Goal: Submit feedback/report problem

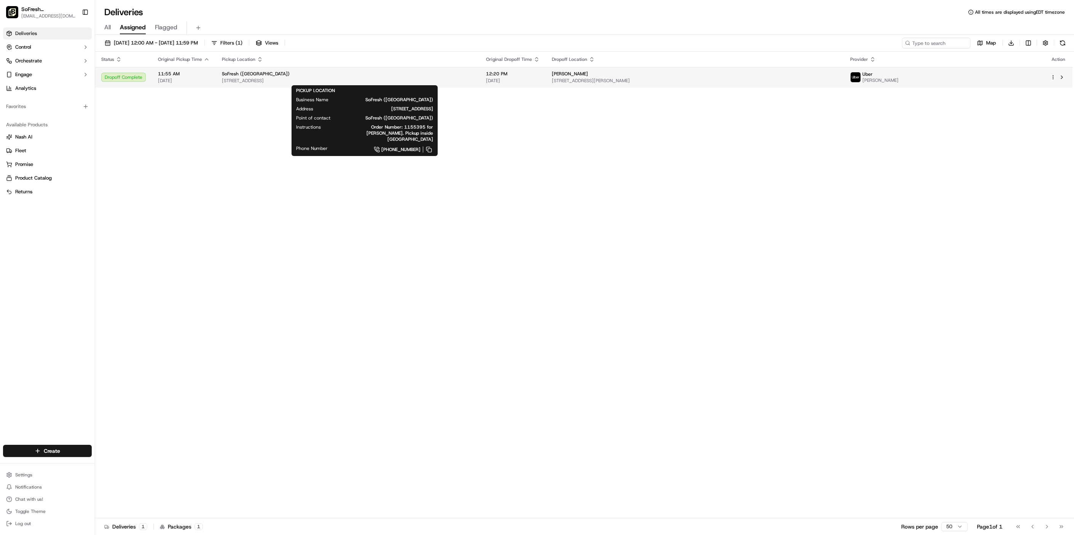
click at [474, 80] on span "[STREET_ADDRESS]" at bounding box center [348, 81] width 252 height 6
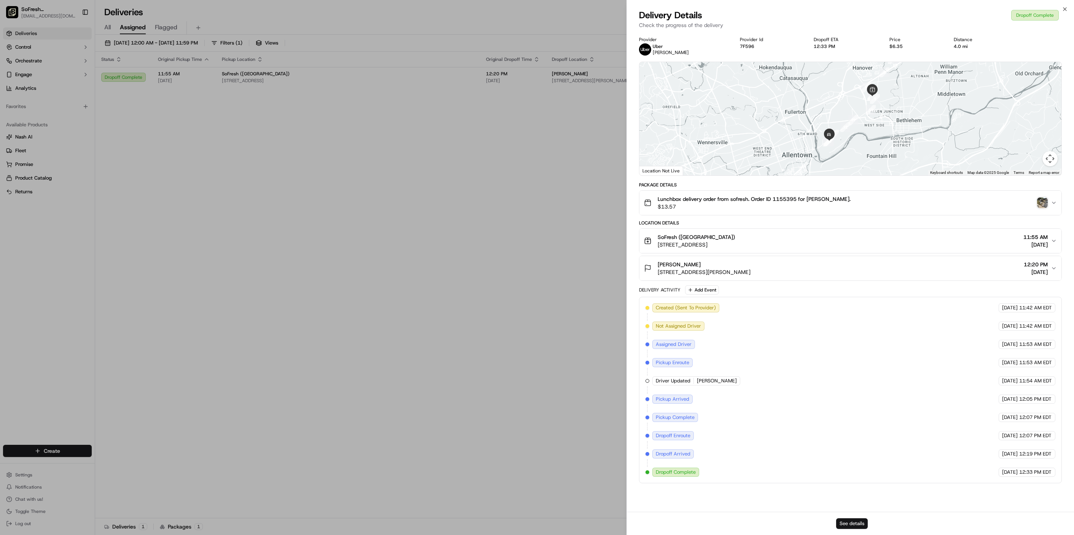
click at [853, 521] on button "See details" at bounding box center [852, 523] width 32 height 11
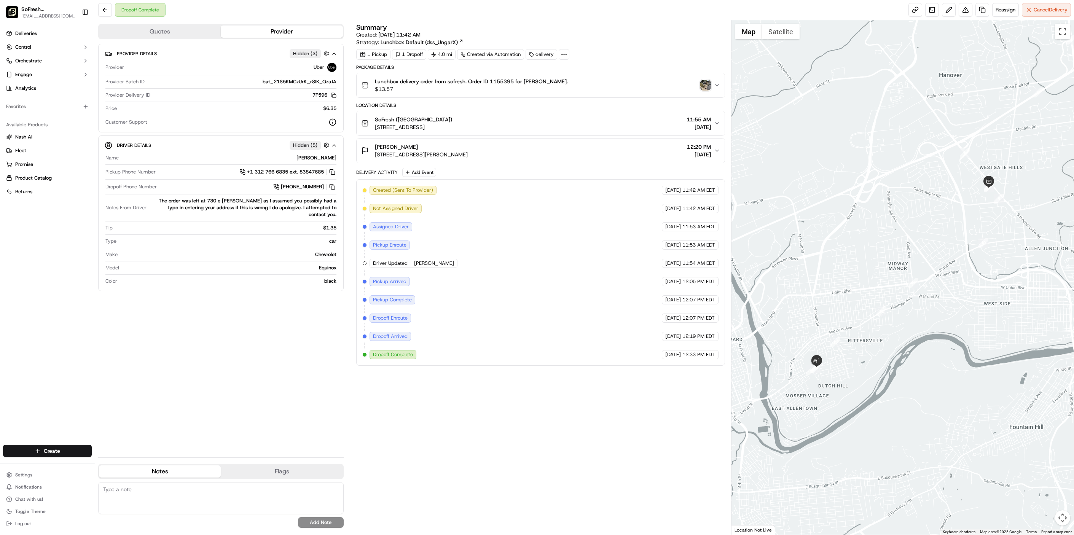
click at [700, 90] on div "Lunchbox delivery order from sofresh. Order ID 1155395 for Krista Williams. $13…" at bounding box center [537, 85] width 353 height 15
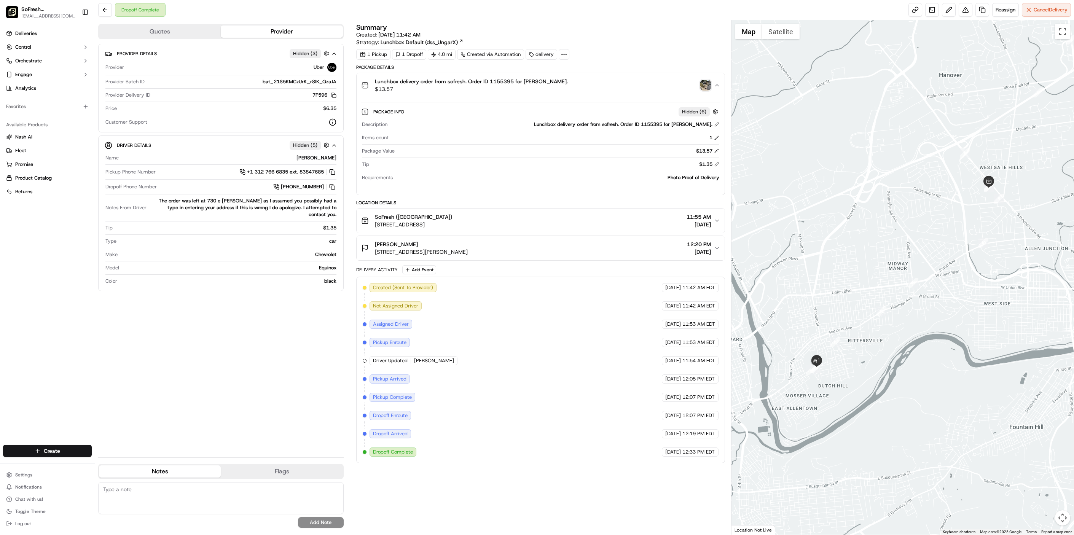
click at [705, 88] on img "button" at bounding box center [705, 85] width 11 height 11
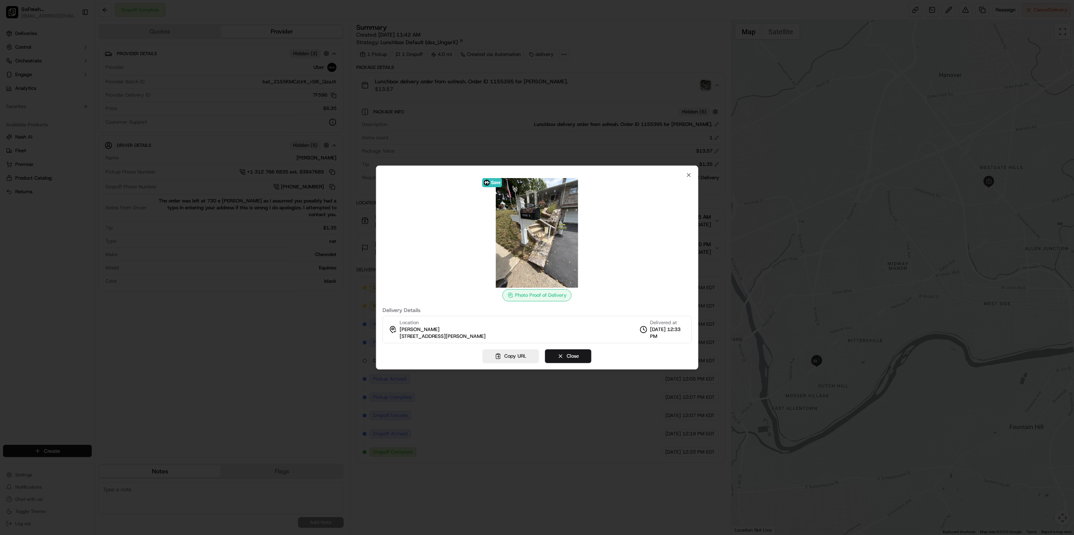
click at [539, 235] on img at bounding box center [537, 233] width 110 height 110
click at [527, 296] on div "Photo Proof of Delivery" at bounding box center [536, 295] width 69 height 12
click at [687, 178] on icon "button" at bounding box center [688, 175] width 6 height 6
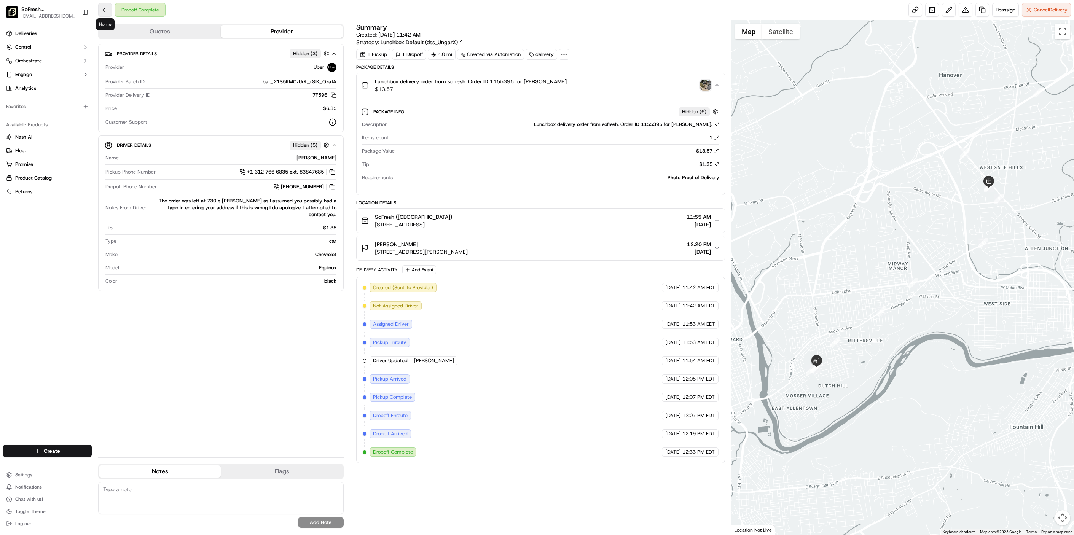
click at [107, 8] on button at bounding box center [105, 10] width 14 height 14
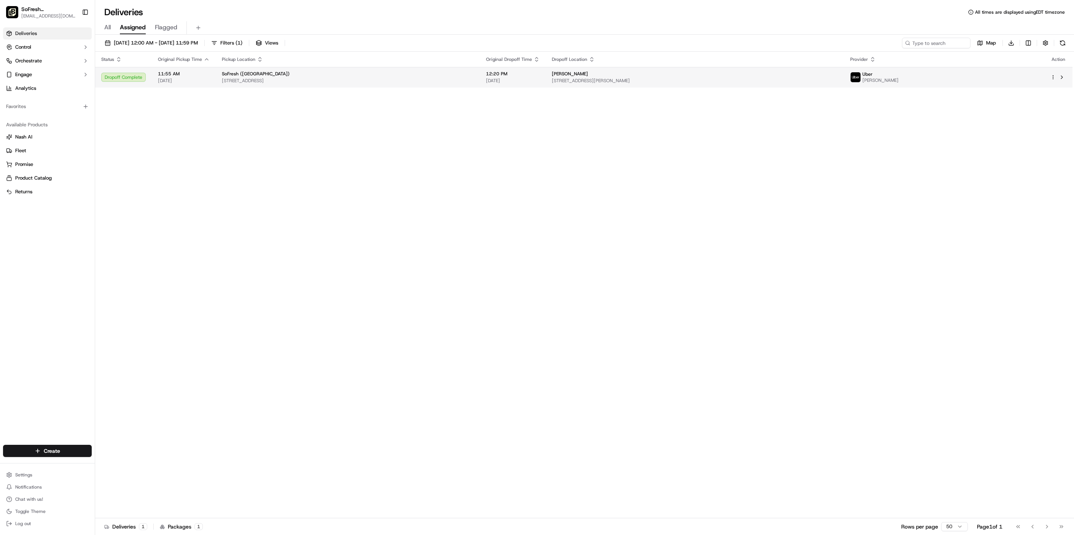
click at [474, 78] on span "[STREET_ADDRESS]" at bounding box center [348, 81] width 252 height 6
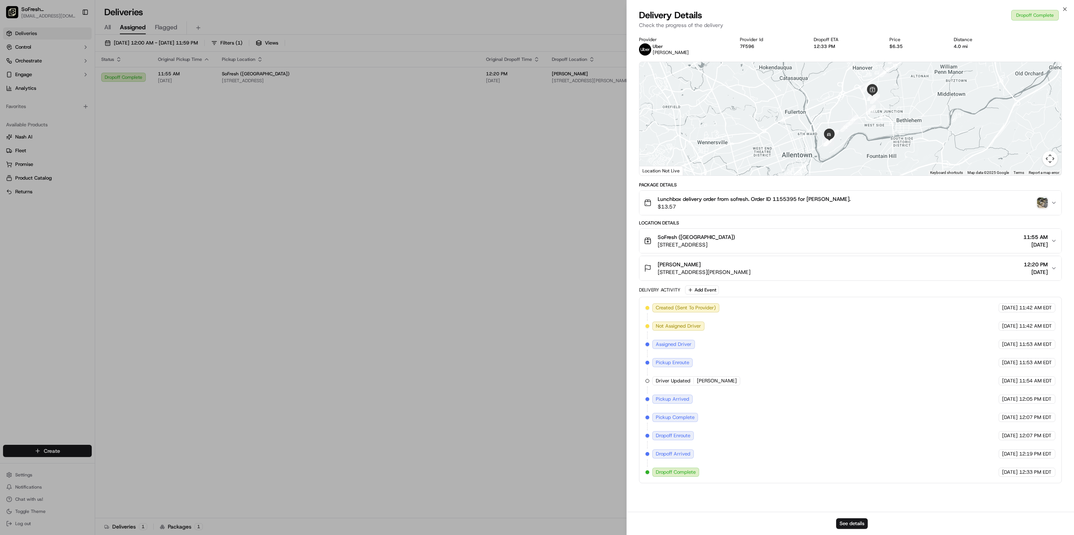
click at [1039, 207] on img "button" at bounding box center [1042, 203] width 11 height 11
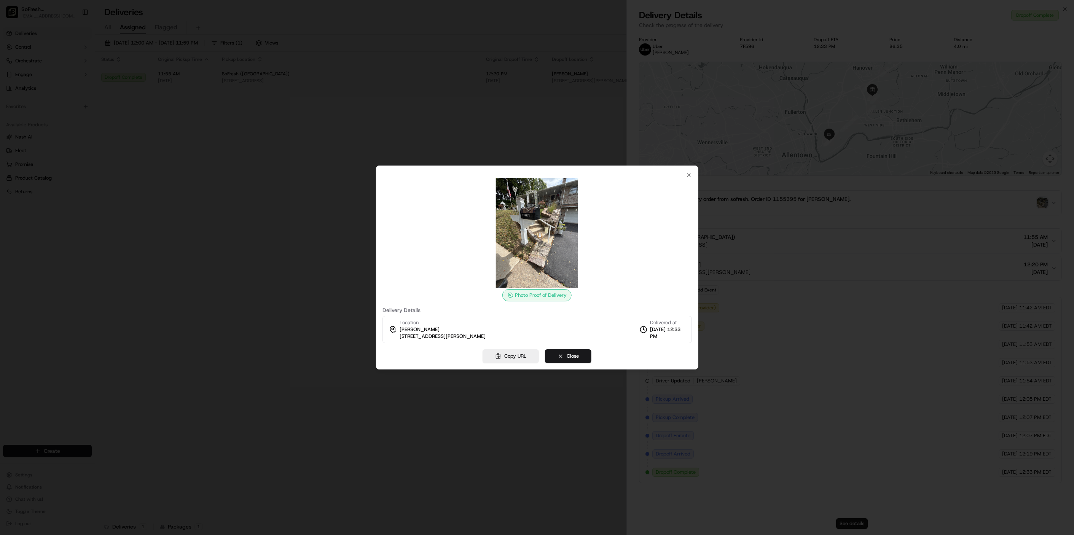
click at [692, 175] on div "Photo Proof of Delivery Delivery Details Location Krista Williams 740 East Hami…" at bounding box center [537, 268] width 322 height 204
click at [687, 177] on icon "button" at bounding box center [688, 175] width 6 height 6
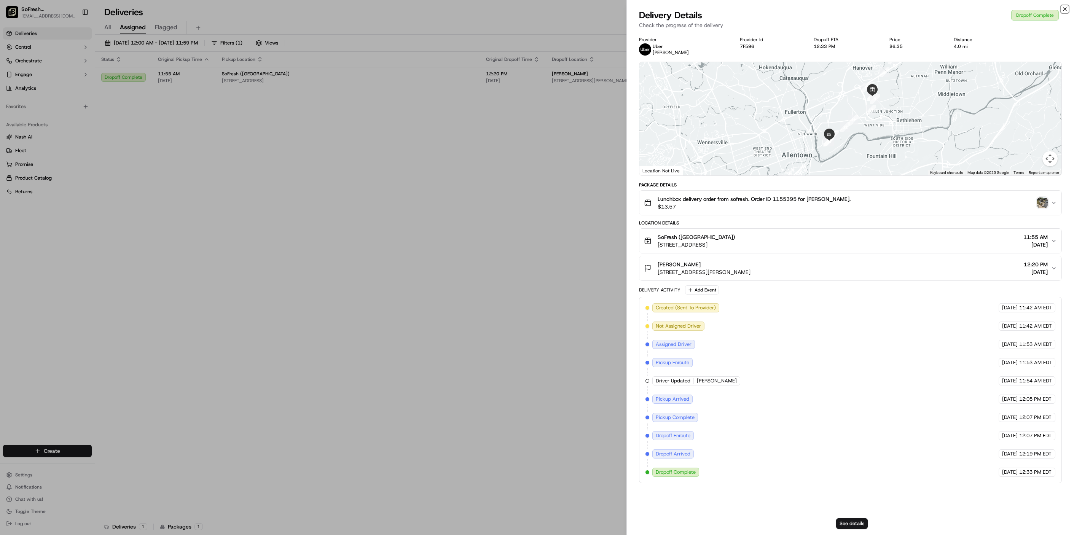
click at [1064, 8] on icon "button" at bounding box center [1065, 9] width 6 height 6
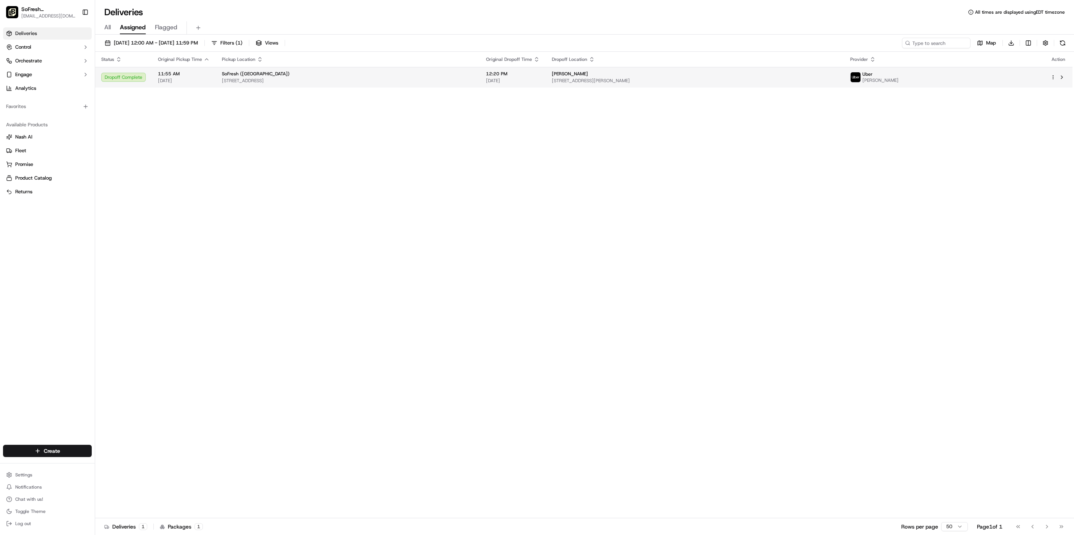
click at [1049, 73] on td at bounding box center [1058, 77] width 28 height 21
click at [546, 77] on td "12:20 PM 09/16/2025" at bounding box center [513, 77] width 66 height 21
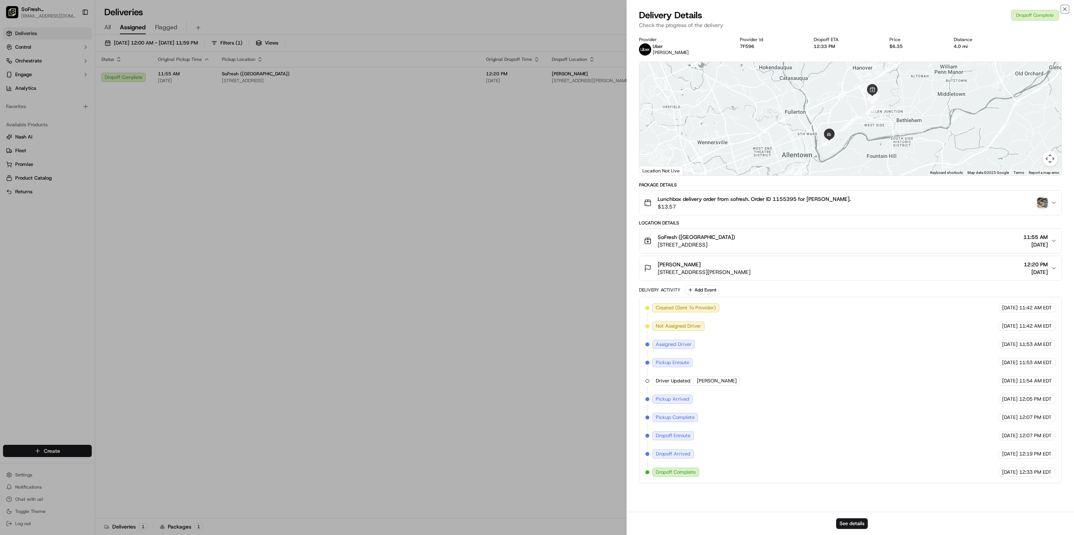
click at [1066, 5] on div "Close Delivery Details Dropoff Complete Check the progress of the delivery Prov…" at bounding box center [850, 267] width 448 height 535
click at [1064, 9] on icon "button" at bounding box center [1065, 9] width 6 height 6
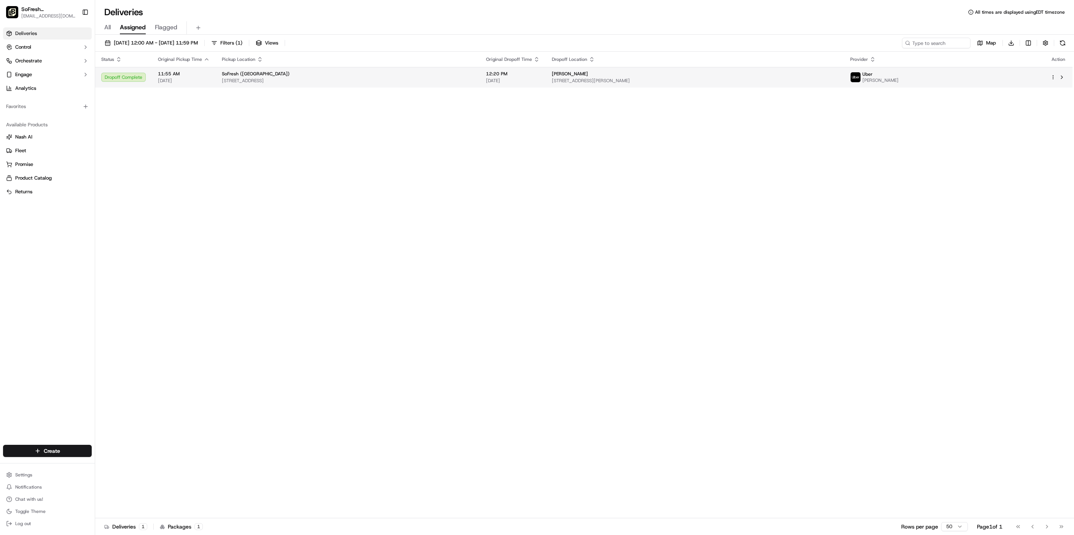
click at [1052, 77] on html "SoFresh (Bethlehem) sf023@lovesofresh.com Toggle Sidebar Deliveries Control Orc…" at bounding box center [537, 267] width 1074 height 535
click at [1032, 100] on span "Delivery Details" at bounding box center [1020, 101] width 34 height 6
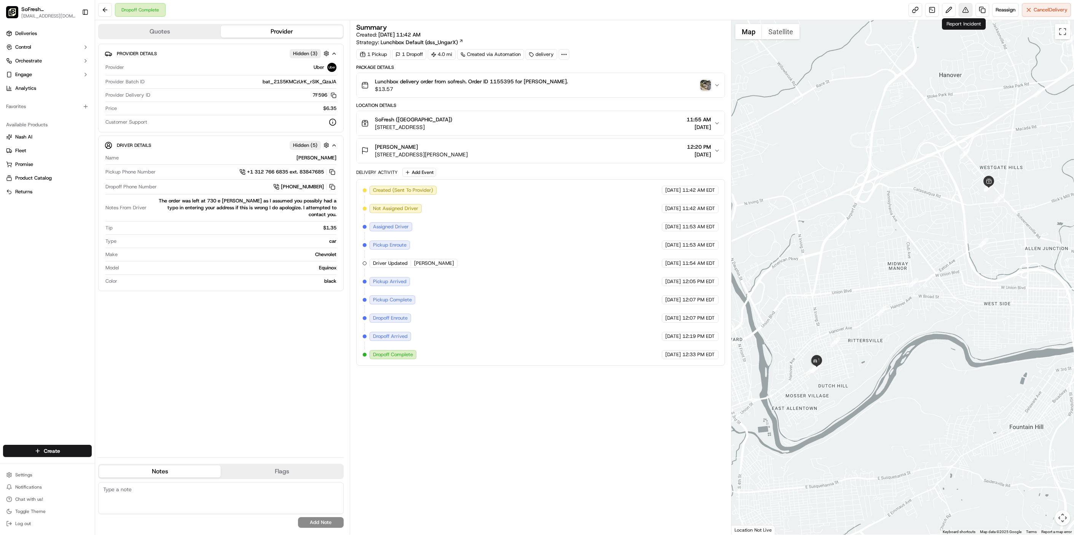
click at [960, 10] on button at bounding box center [966, 10] width 14 height 14
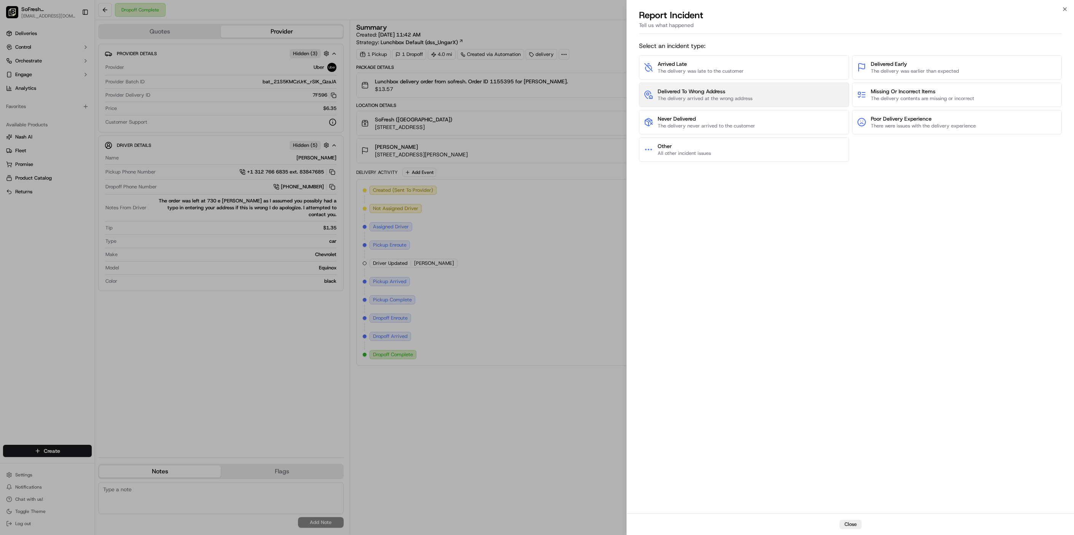
click at [769, 103] on button "Delivered To Wrong Address The delivery arrived at the wrong address" at bounding box center [744, 95] width 210 height 24
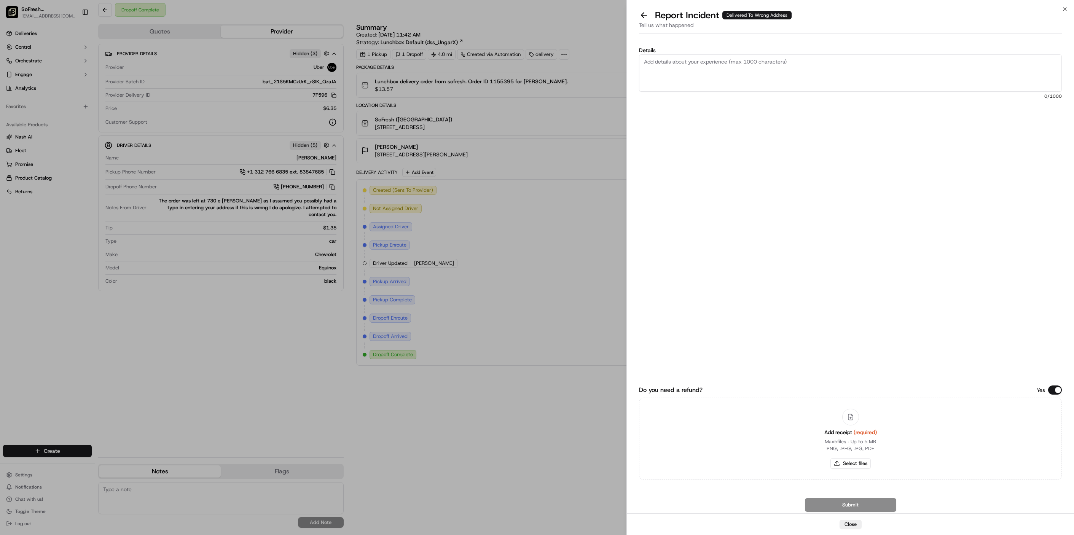
click at [755, 83] on textarea "Details" at bounding box center [850, 72] width 423 height 37
type textarea "Customer just called and she did not get the order - we showed her the delivery…"
click at [859, 462] on button "Select files" at bounding box center [851, 463] width 40 height 11
type input "C:\fakepath\Screenshot 2025-09-16 at 1.04.29 PM.png"
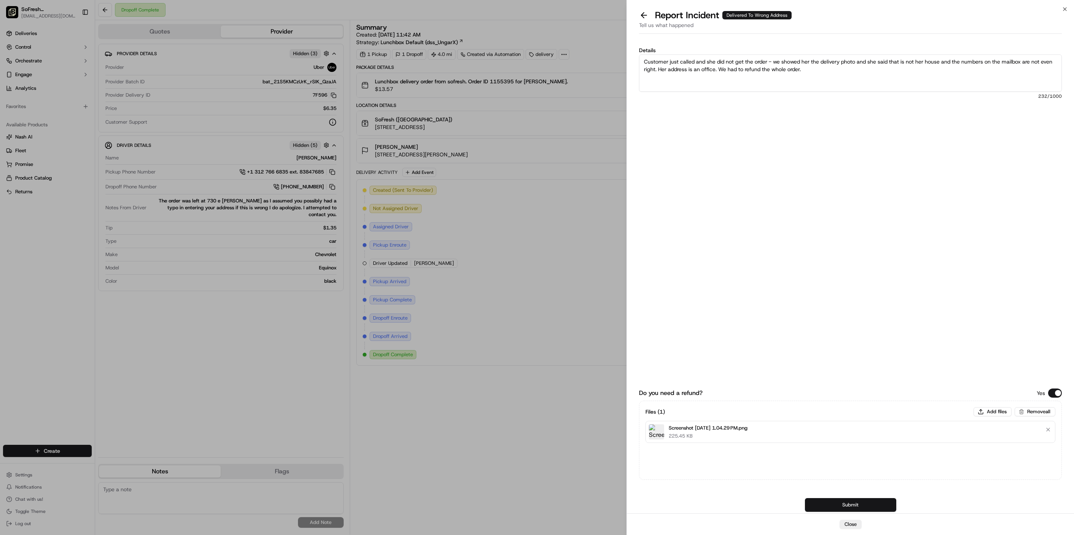
click at [850, 508] on button "Submit" at bounding box center [850, 505] width 91 height 14
